Goal: Task Accomplishment & Management: Manage account settings

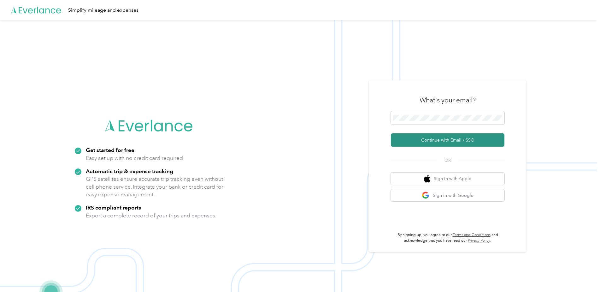
click at [433, 139] on button "Continue with Email / SSO" at bounding box center [448, 139] width 114 height 13
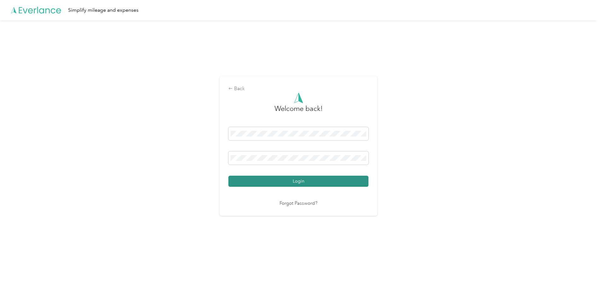
click at [289, 184] on button "Login" at bounding box center [299, 181] width 140 height 11
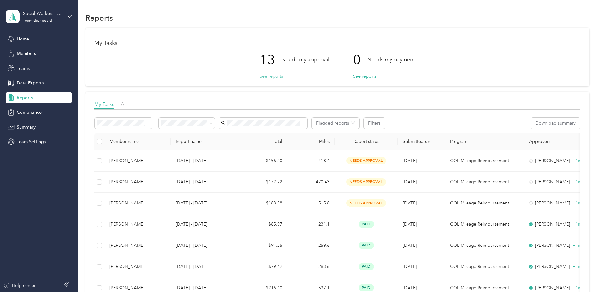
click at [278, 77] on button "See reports" at bounding box center [271, 76] width 23 height 7
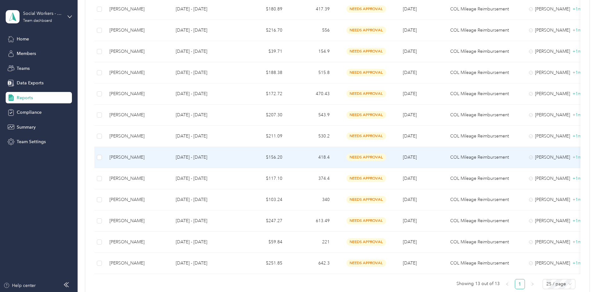
scroll to position [158, 0]
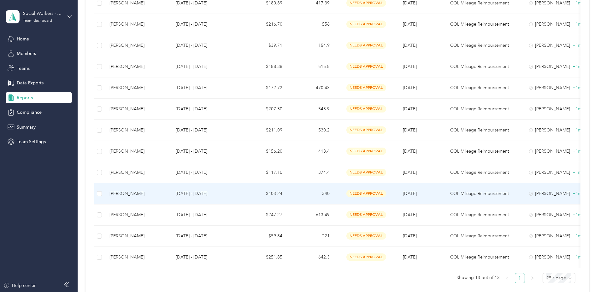
click at [398, 199] on td "[DATE]" at bounding box center [421, 193] width 47 height 21
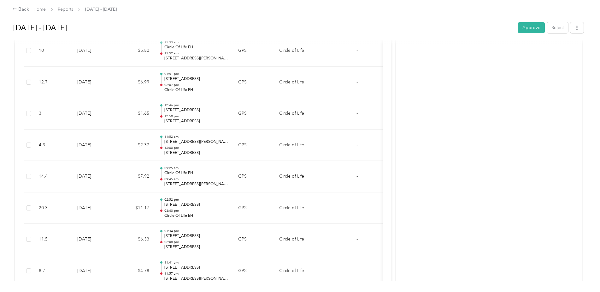
scroll to position [531, 0]
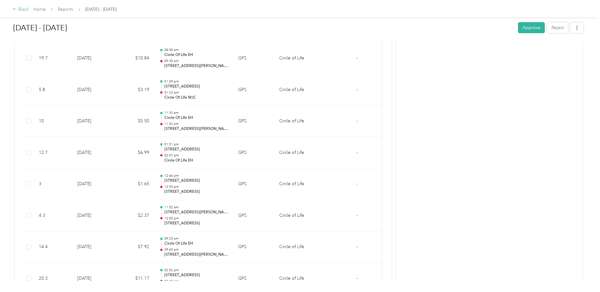
click at [24, 9] on div "Back" at bounding box center [21, 10] width 16 height 8
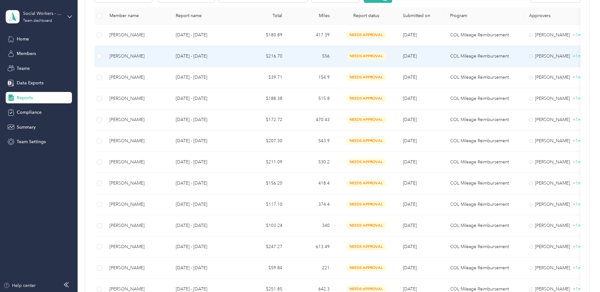
scroll to position [126, 0]
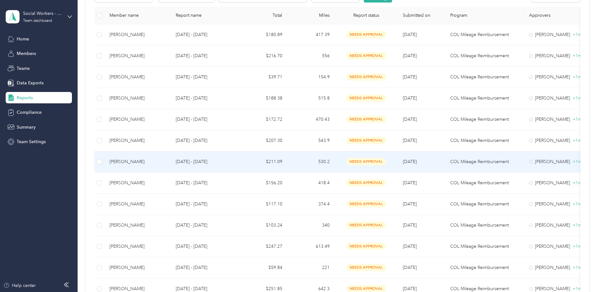
click at [131, 159] on div "[PERSON_NAME]" at bounding box center [138, 161] width 56 height 7
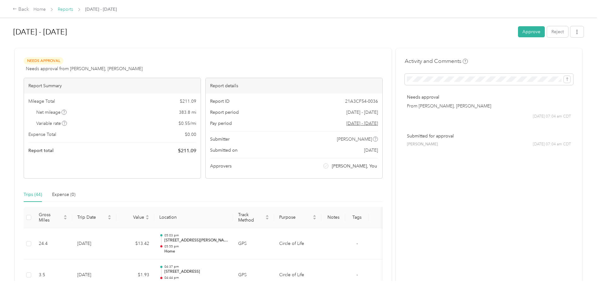
click at [64, 8] on link "Reports" at bounding box center [65, 9] width 15 height 5
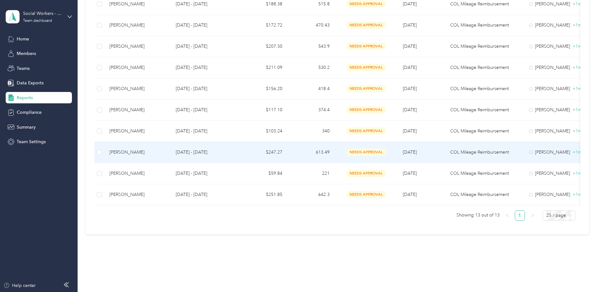
scroll to position [221, 0]
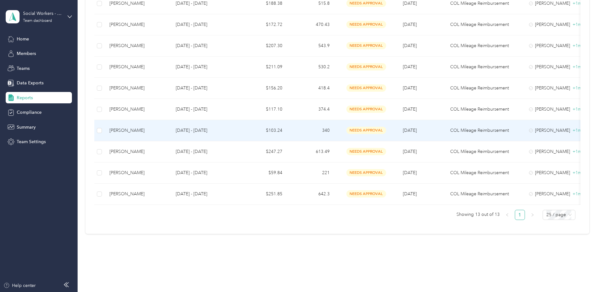
click at [143, 133] on div "[PERSON_NAME]" at bounding box center [138, 130] width 56 height 7
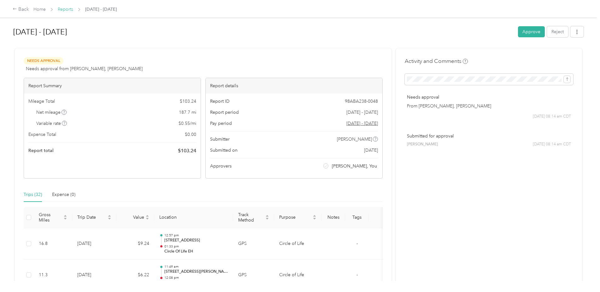
click at [66, 8] on link "Reports" at bounding box center [65, 9] width 15 height 5
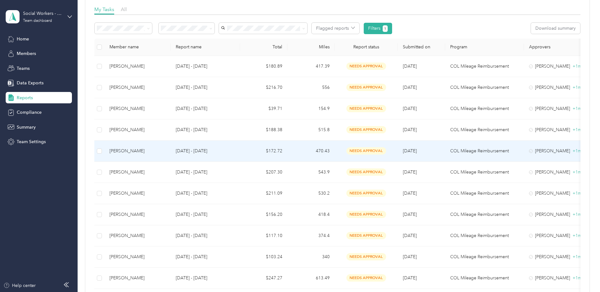
scroll to position [63, 0]
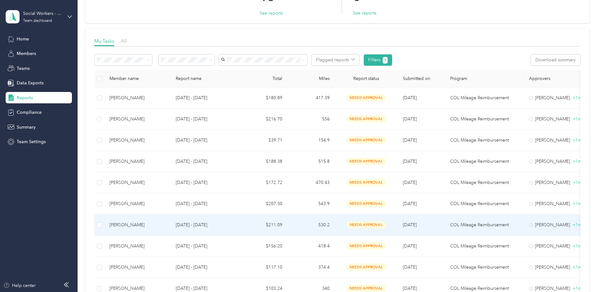
click at [141, 224] on div "[PERSON_NAME]" at bounding box center [138, 224] width 56 height 7
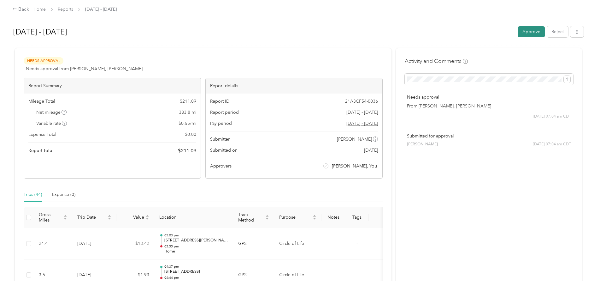
click at [529, 33] on button "Approve" at bounding box center [531, 31] width 27 height 11
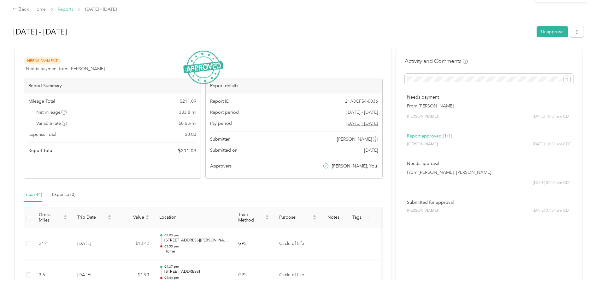
click at [69, 10] on link "Reports" at bounding box center [65, 9] width 15 height 5
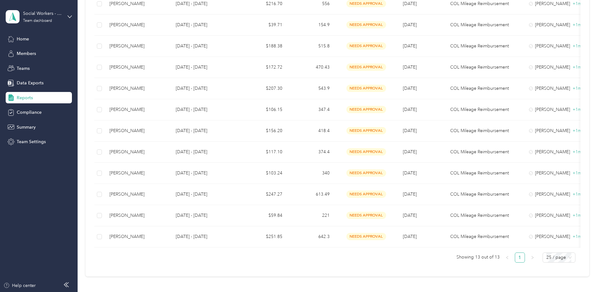
scroll to position [189, 0]
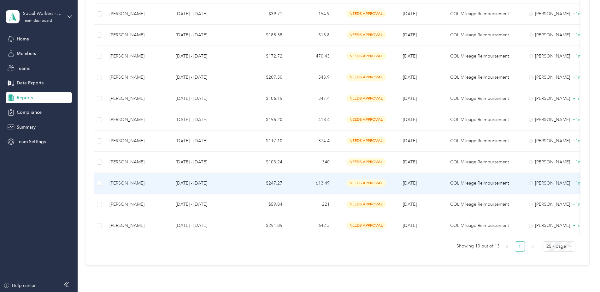
click at [150, 187] on td "[PERSON_NAME]" at bounding box center [137, 183] width 66 height 21
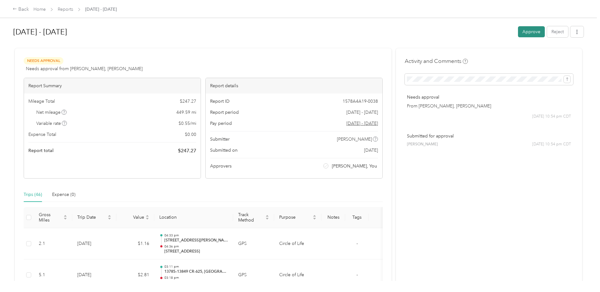
click at [529, 34] on button "Approve" at bounding box center [531, 31] width 27 height 11
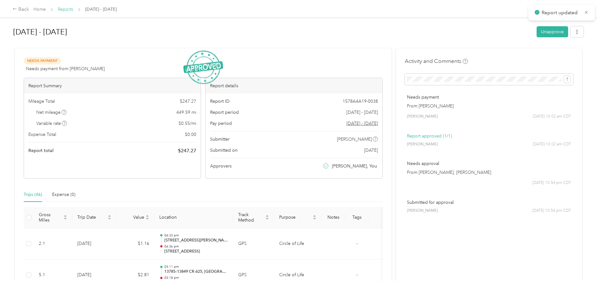
click at [65, 9] on link "Reports" at bounding box center [65, 9] width 15 height 5
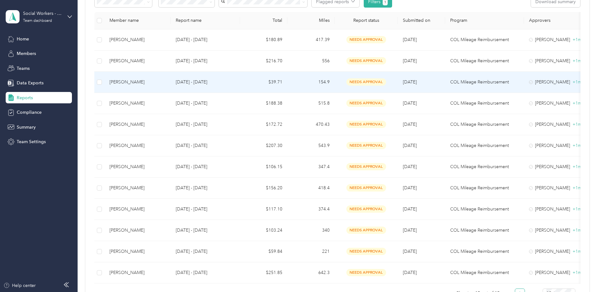
scroll to position [126, 0]
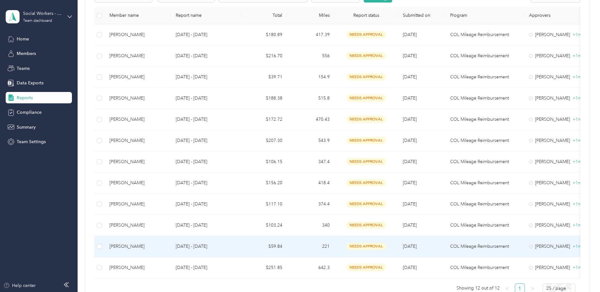
click at [146, 243] on div "[PERSON_NAME]" at bounding box center [138, 246] width 56 height 7
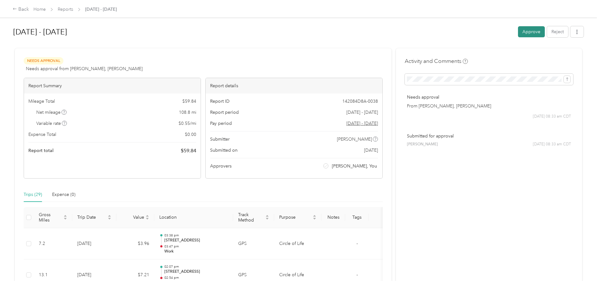
click at [536, 33] on button "Approve" at bounding box center [531, 31] width 27 height 11
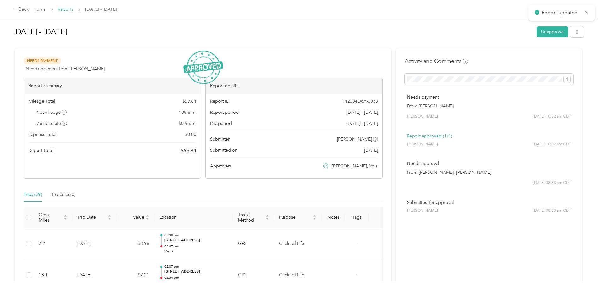
click at [64, 10] on link "Reports" at bounding box center [65, 9] width 15 height 5
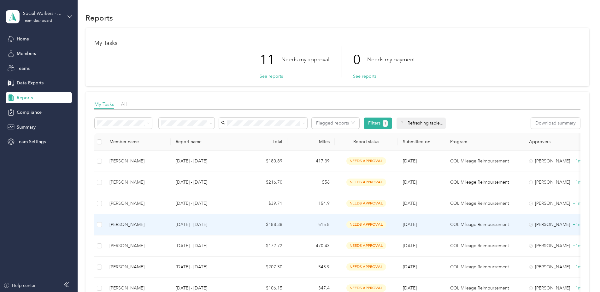
click at [152, 226] on div "[PERSON_NAME]" at bounding box center [138, 224] width 56 height 7
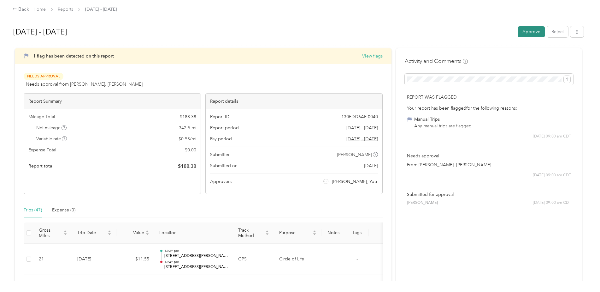
click at [532, 33] on button "Approve" at bounding box center [531, 31] width 27 height 11
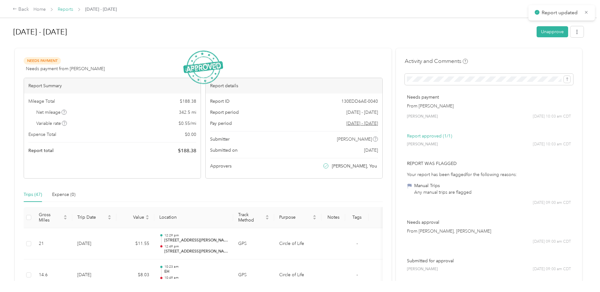
click at [65, 10] on link "Reports" at bounding box center [65, 9] width 15 height 5
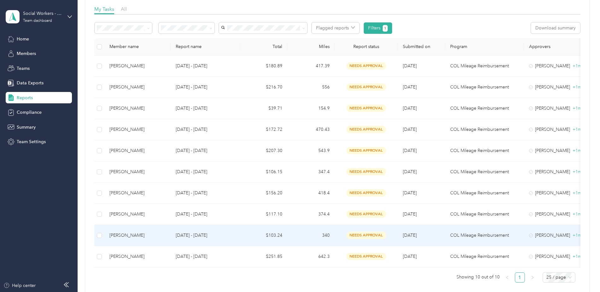
scroll to position [95, 0]
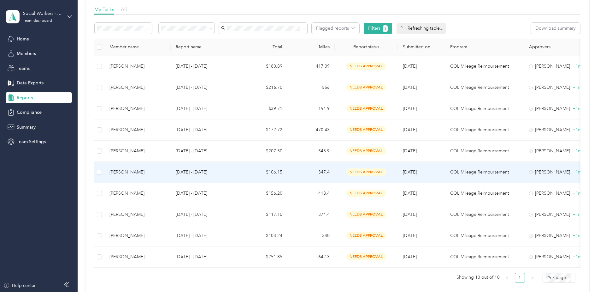
click at [161, 174] on div "[PERSON_NAME]" at bounding box center [138, 172] width 56 height 7
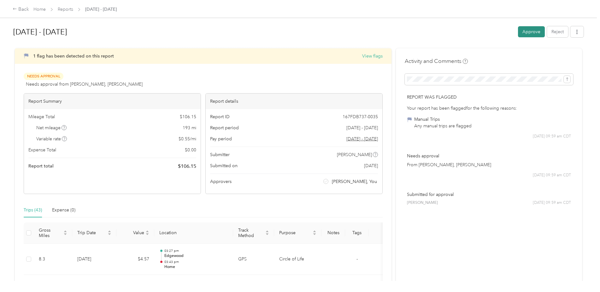
click at [534, 30] on button "Approve" at bounding box center [531, 31] width 27 height 11
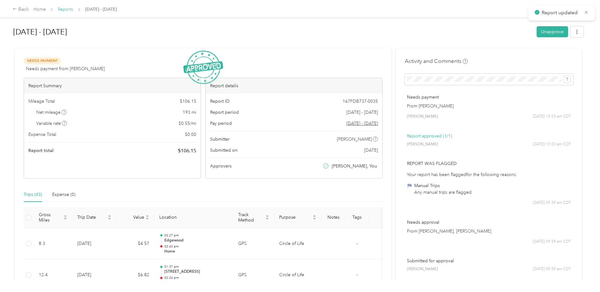
click at [63, 10] on link "Reports" at bounding box center [65, 9] width 15 height 5
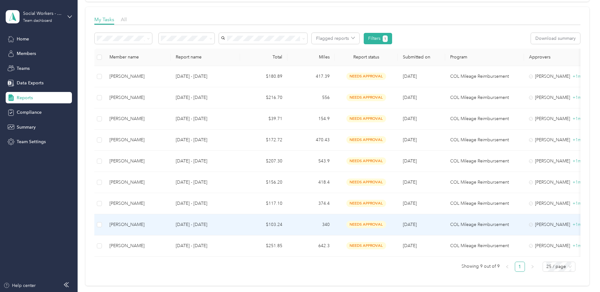
scroll to position [95, 0]
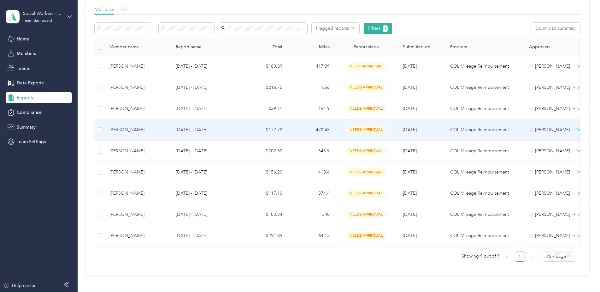
click at [143, 132] on div "[PERSON_NAME]" at bounding box center [138, 129] width 56 height 7
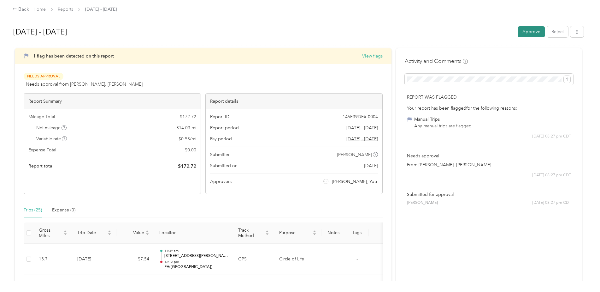
click at [521, 33] on button "Approve" at bounding box center [531, 31] width 27 height 11
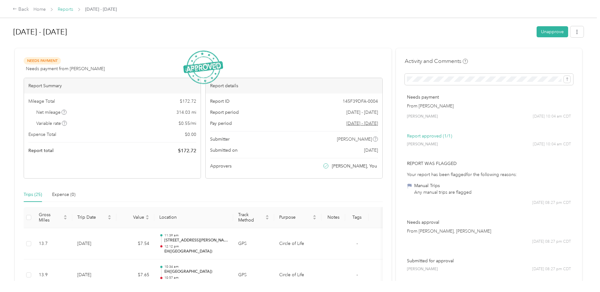
click at [68, 9] on link "Reports" at bounding box center [65, 9] width 15 height 5
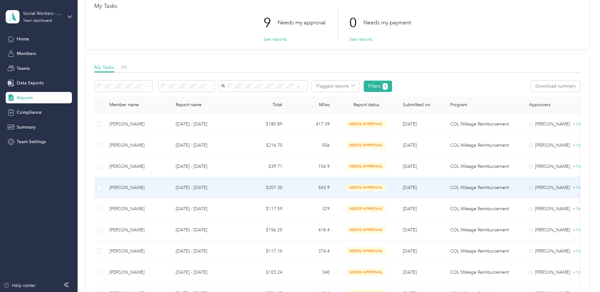
scroll to position [126, 0]
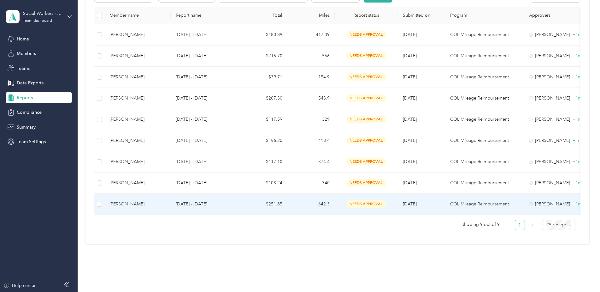
click at [139, 201] on div "[PERSON_NAME]" at bounding box center [138, 203] width 56 height 7
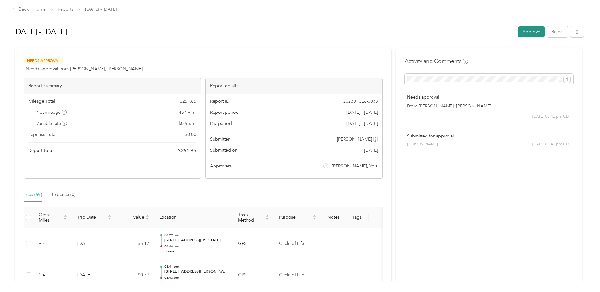
click at [534, 33] on button "Approve" at bounding box center [531, 31] width 27 height 11
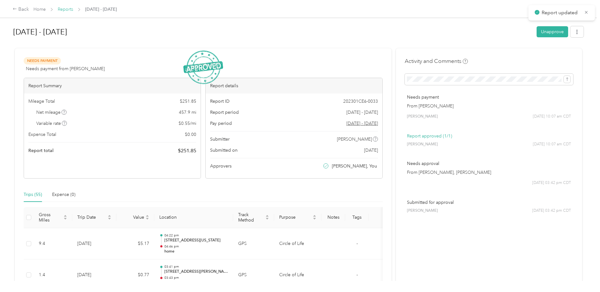
click at [66, 10] on link "Reports" at bounding box center [65, 9] width 15 height 5
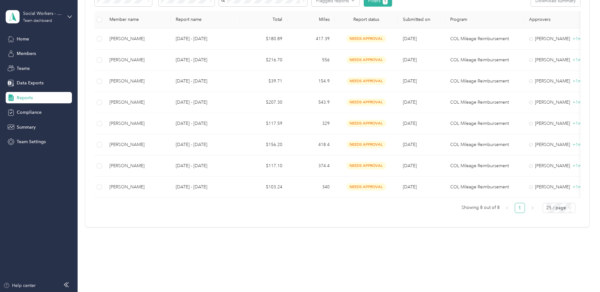
scroll to position [95, 0]
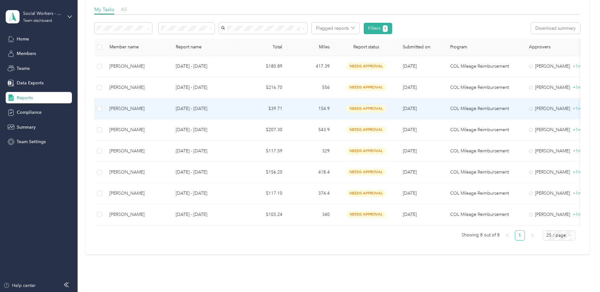
click at [157, 109] on div "[PERSON_NAME]" at bounding box center [138, 108] width 56 height 7
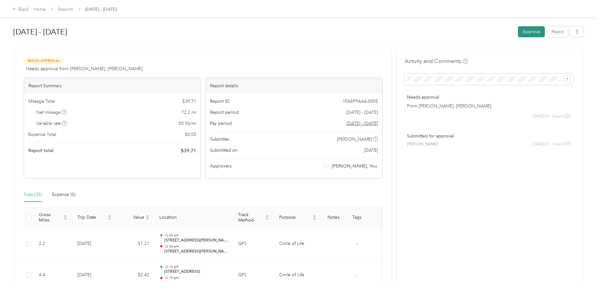
click at [533, 35] on button "Approve" at bounding box center [531, 31] width 27 height 11
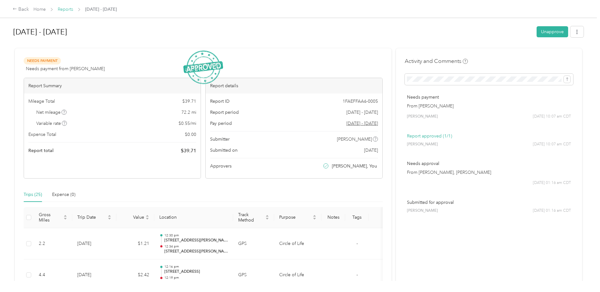
click at [66, 11] on link "Reports" at bounding box center [65, 9] width 15 height 5
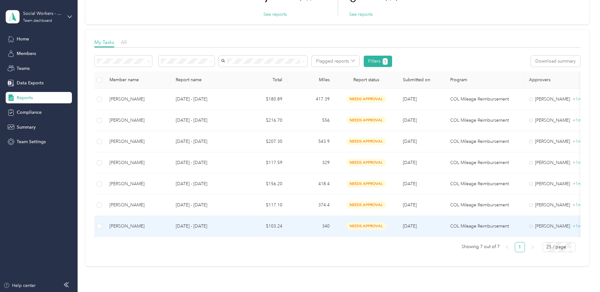
scroll to position [63, 0]
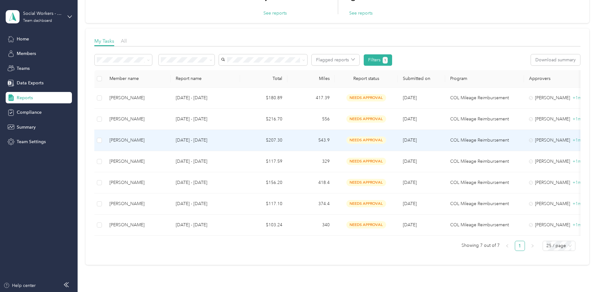
click at [148, 138] on div "[PERSON_NAME]" at bounding box center [138, 140] width 56 height 7
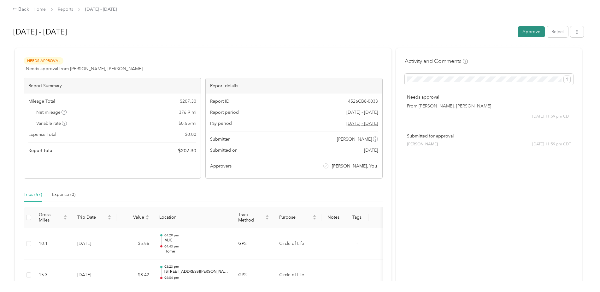
click at [520, 34] on button "Approve" at bounding box center [531, 31] width 27 height 11
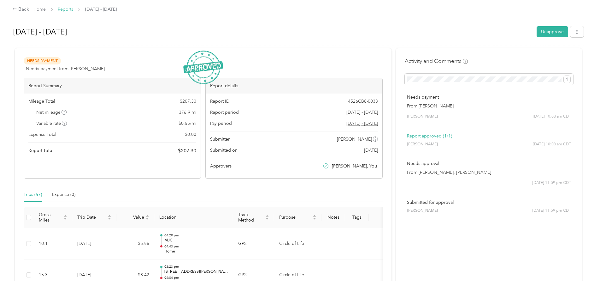
click at [67, 10] on link "Reports" at bounding box center [65, 9] width 15 height 5
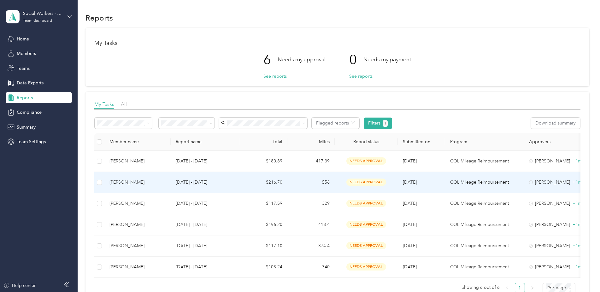
scroll to position [32, 0]
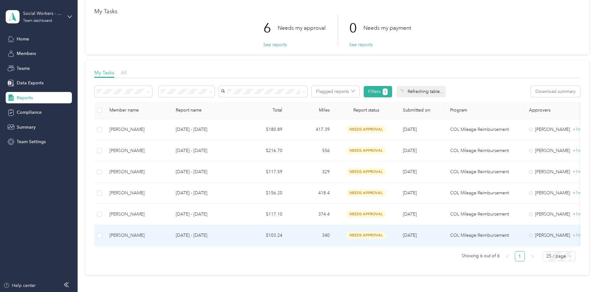
click at [146, 233] on div "[PERSON_NAME]" at bounding box center [138, 235] width 56 height 7
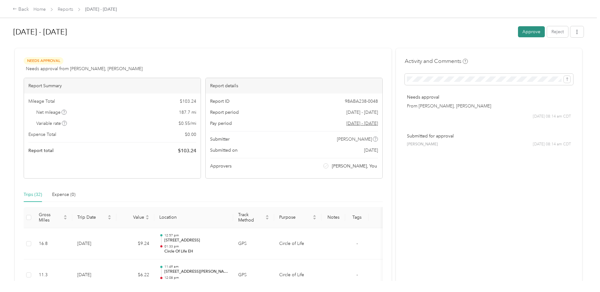
click at [536, 33] on button "Approve" at bounding box center [531, 31] width 27 height 11
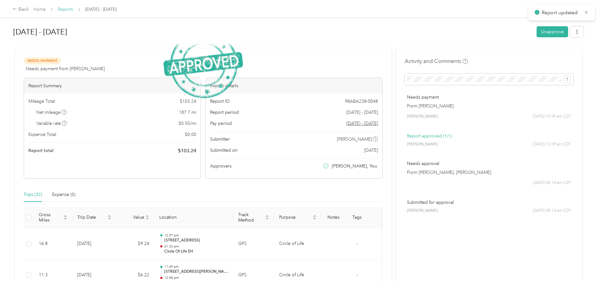
click at [66, 9] on link "Reports" at bounding box center [65, 9] width 15 height 5
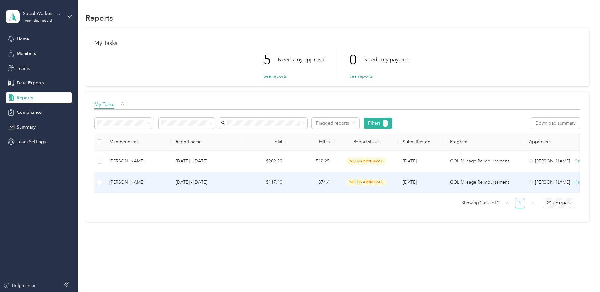
click at [198, 182] on p "[DATE] - [DATE]" at bounding box center [205, 182] width 59 height 7
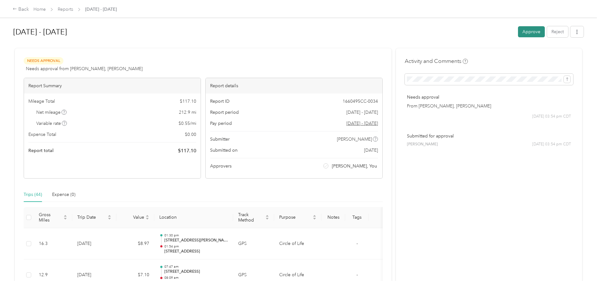
click at [529, 33] on button "Approve" at bounding box center [531, 31] width 27 height 11
